Goal: Transaction & Acquisition: Purchase product/service

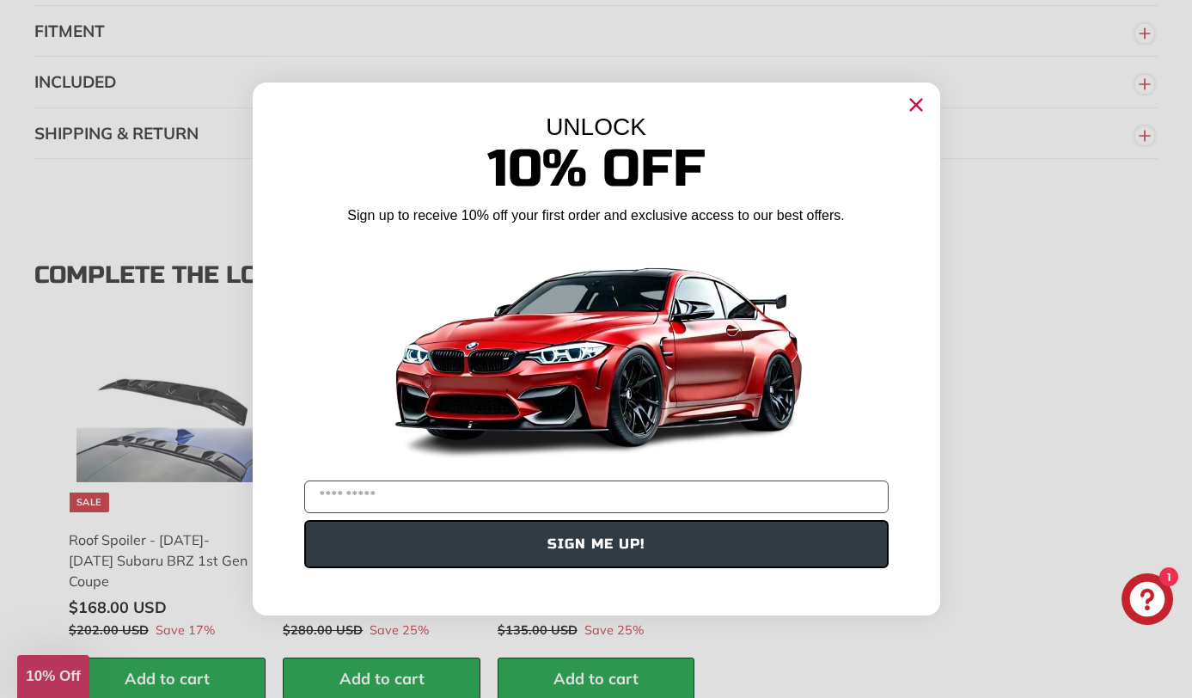
scroll to position [2094, 0]
